Goal: Navigation & Orientation: Find specific page/section

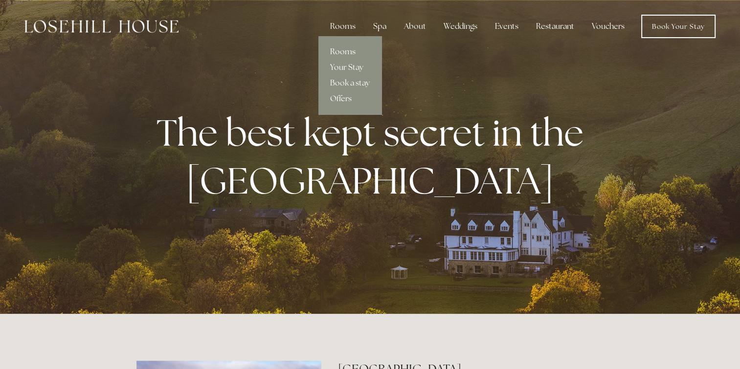
click at [346, 52] on link "Rooms" at bounding box center [349, 52] width 63 height 16
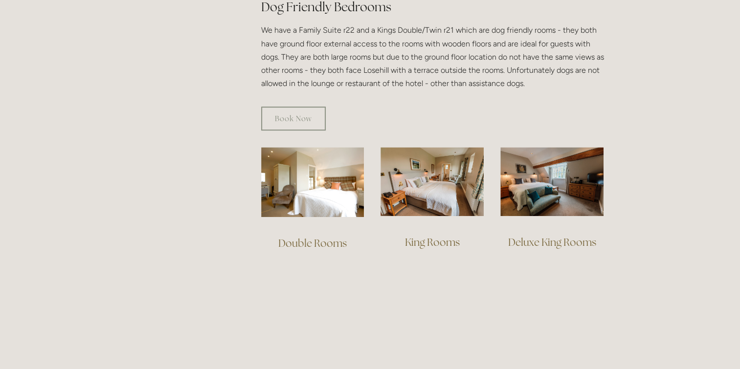
scroll to position [587, 0]
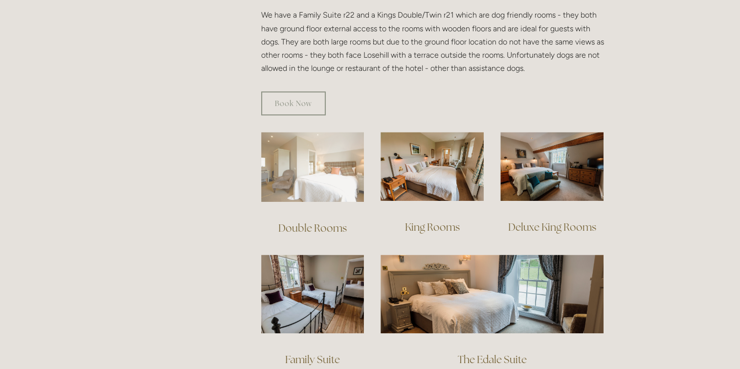
click at [348, 178] on img at bounding box center [312, 167] width 103 height 70
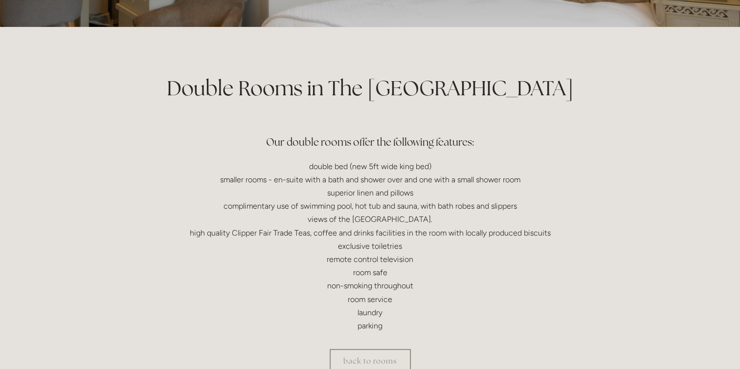
scroll to position [196, 0]
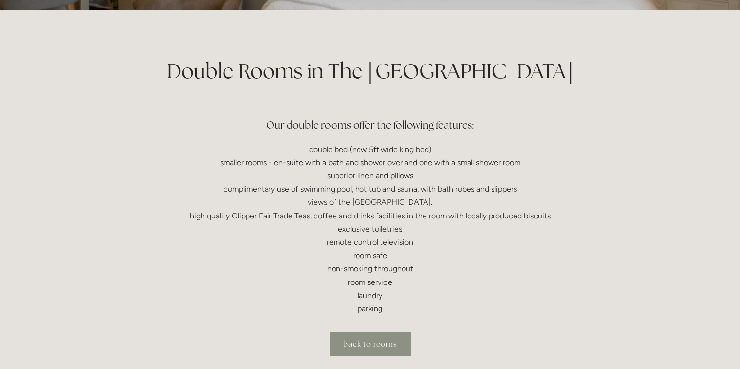
click at [406, 349] on link "back to rooms" at bounding box center [370, 344] width 81 height 24
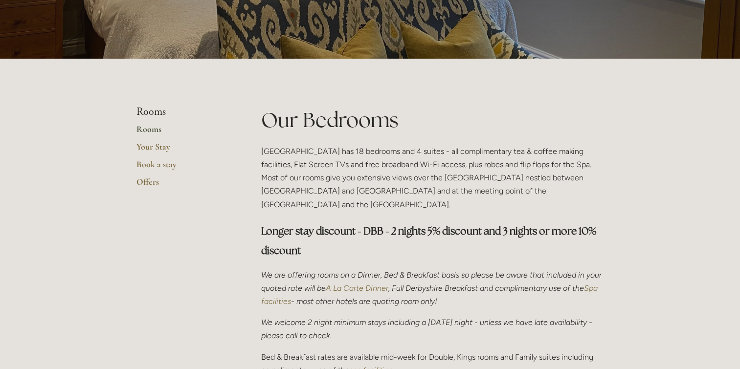
scroll to position [245, 0]
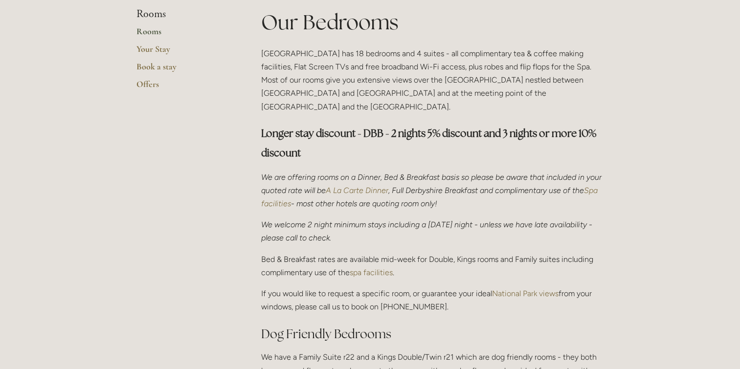
click at [155, 29] on link "Rooms" at bounding box center [182, 35] width 93 height 18
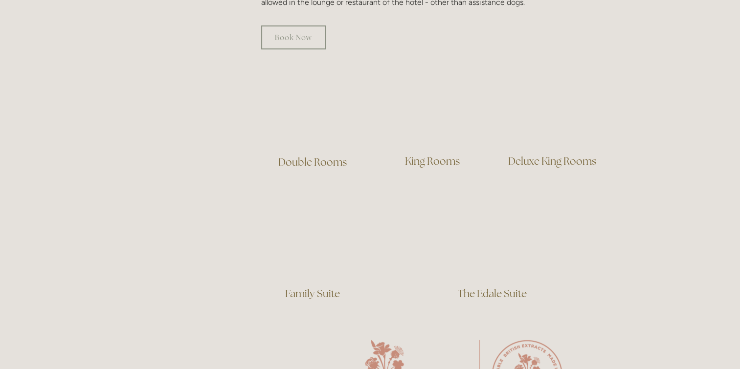
scroll to position [685, 0]
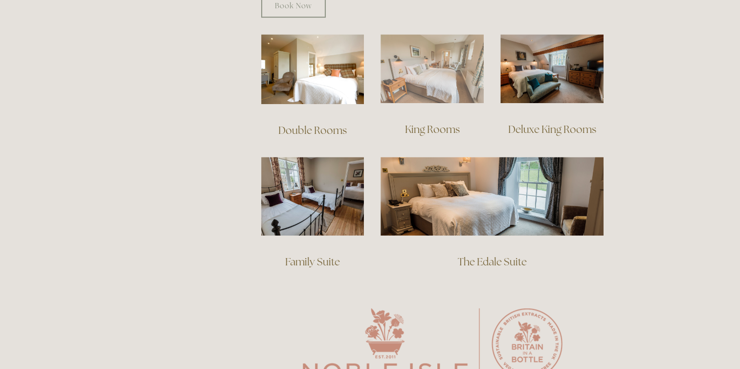
click at [456, 73] on img at bounding box center [432, 68] width 103 height 69
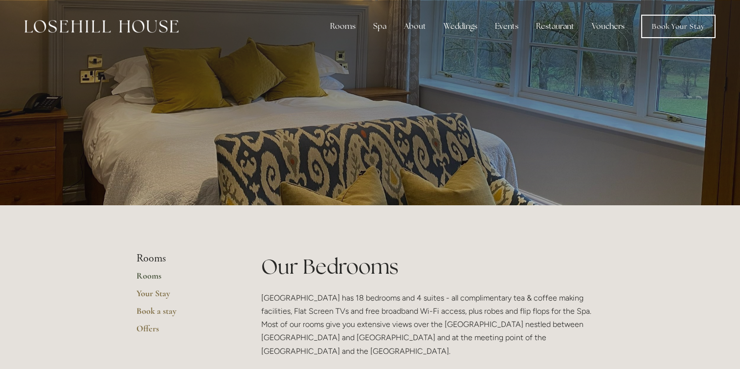
scroll to position [685, 0]
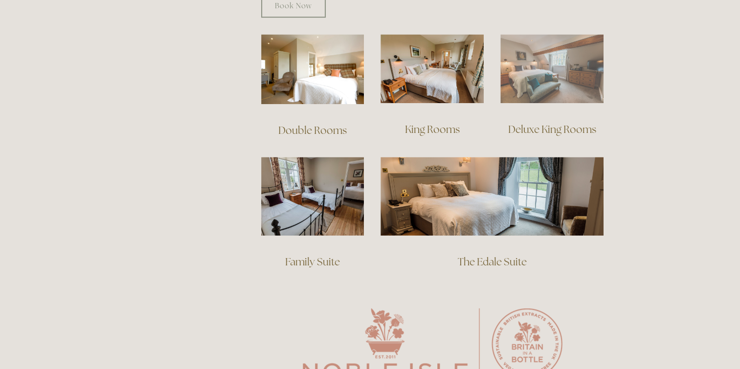
click at [536, 83] on img at bounding box center [551, 68] width 103 height 69
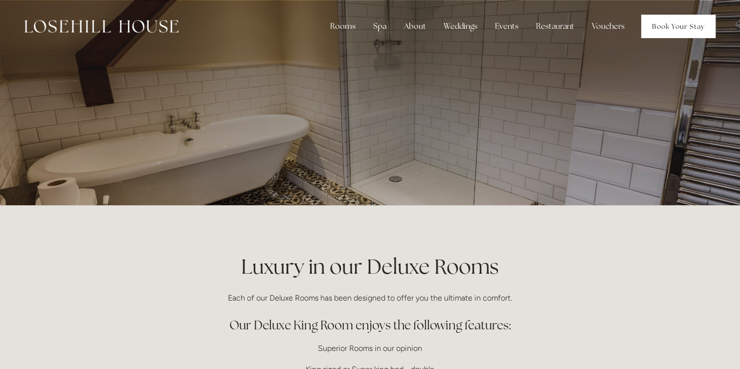
click at [670, 25] on link "Book Your Stay" at bounding box center [678, 26] width 74 height 23
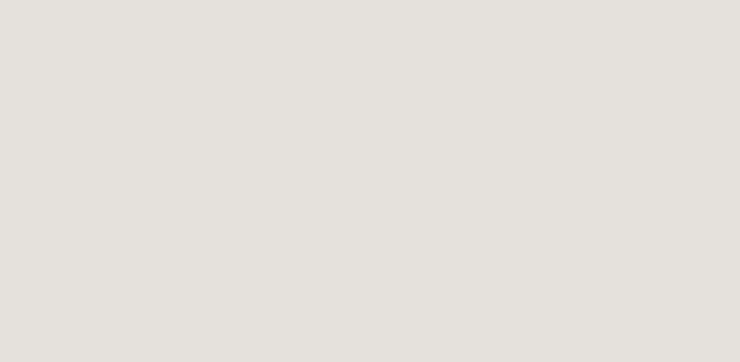
scroll to position [1031, 0]
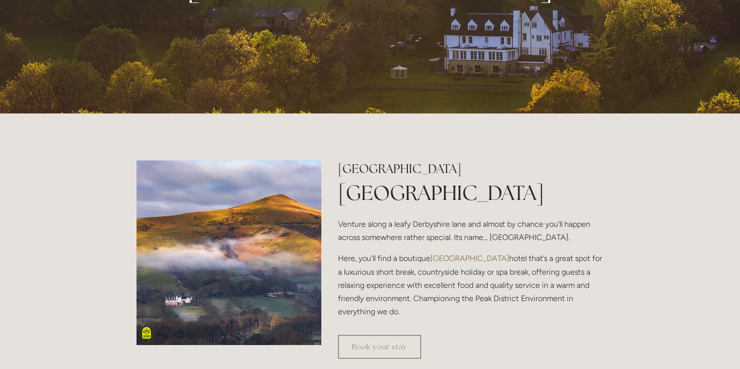
scroll to position [245, 0]
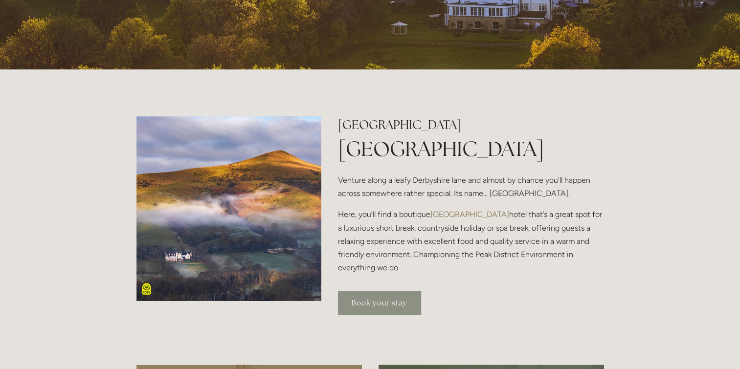
click at [381, 305] on link "Book your stay" at bounding box center [379, 303] width 83 height 24
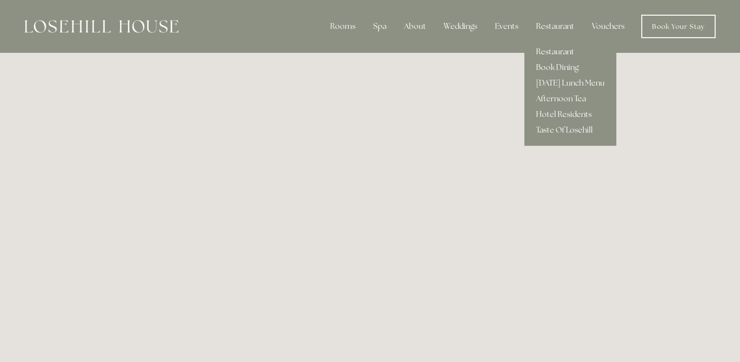
click at [554, 51] on link "Restaurant" at bounding box center [570, 52] width 92 height 16
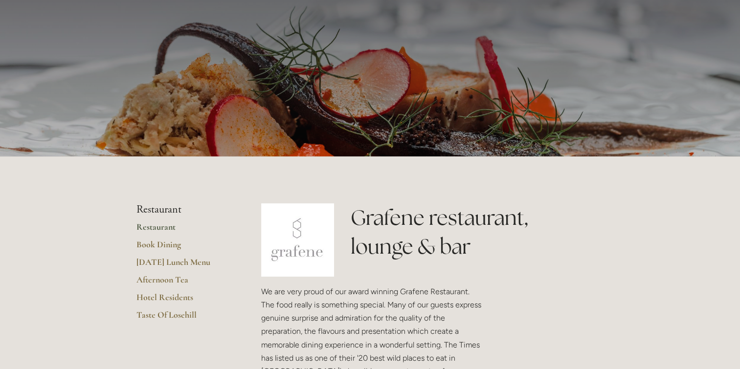
scroll to position [98, 0]
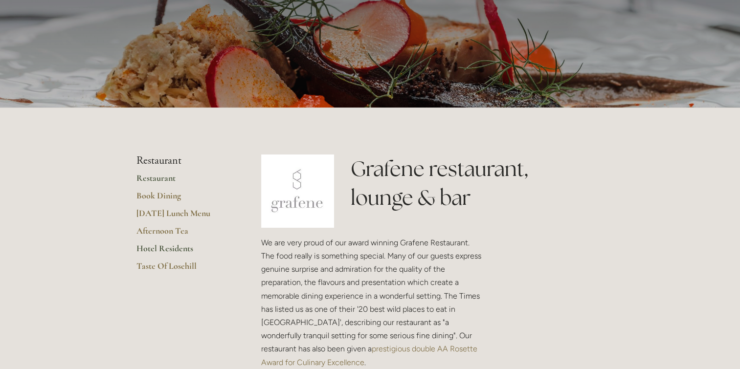
click at [159, 247] on link "Hotel Residents" at bounding box center [182, 252] width 93 height 18
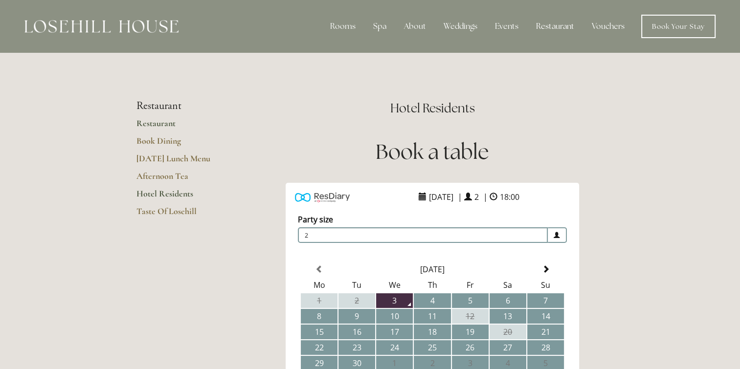
click at [145, 122] on link "Restaurant" at bounding box center [182, 127] width 93 height 18
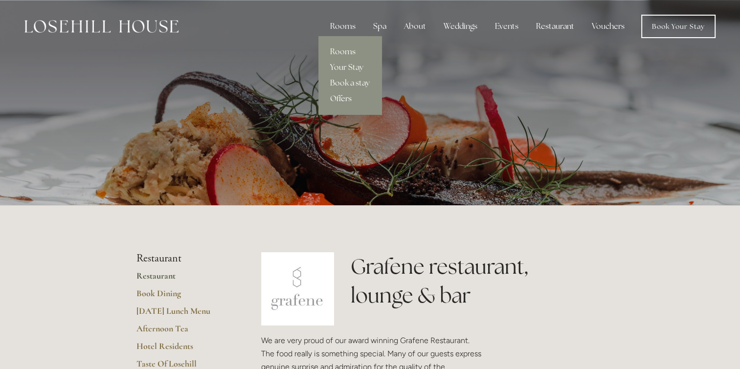
click at [347, 95] on link "Offers" at bounding box center [349, 99] width 63 height 16
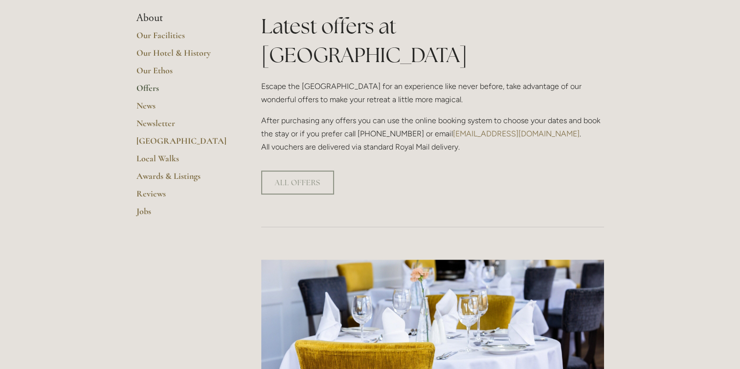
scroll to position [245, 0]
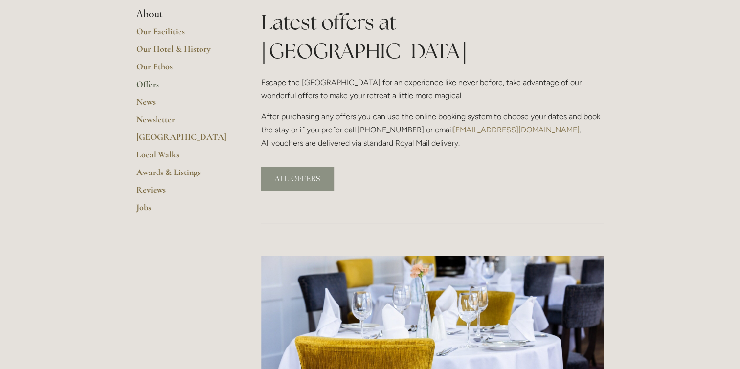
click at [303, 167] on link "ALL OFFERS" at bounding box center [297, 179] width 73 height 24
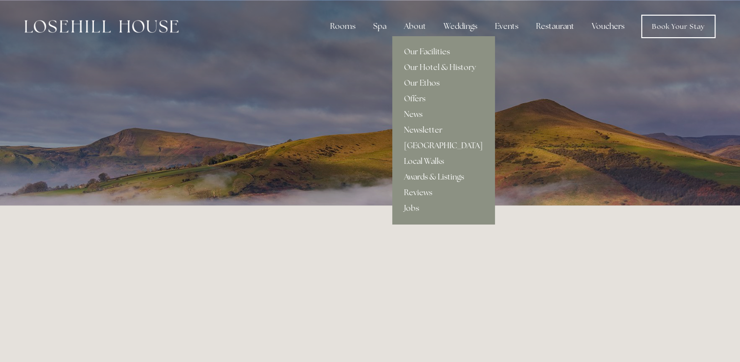
click at [430, 129] on link "Newsletter" at bounding box center [443, 130] width 102 height 16
